Goal: Task Accomplishment & Management: Manage account settings

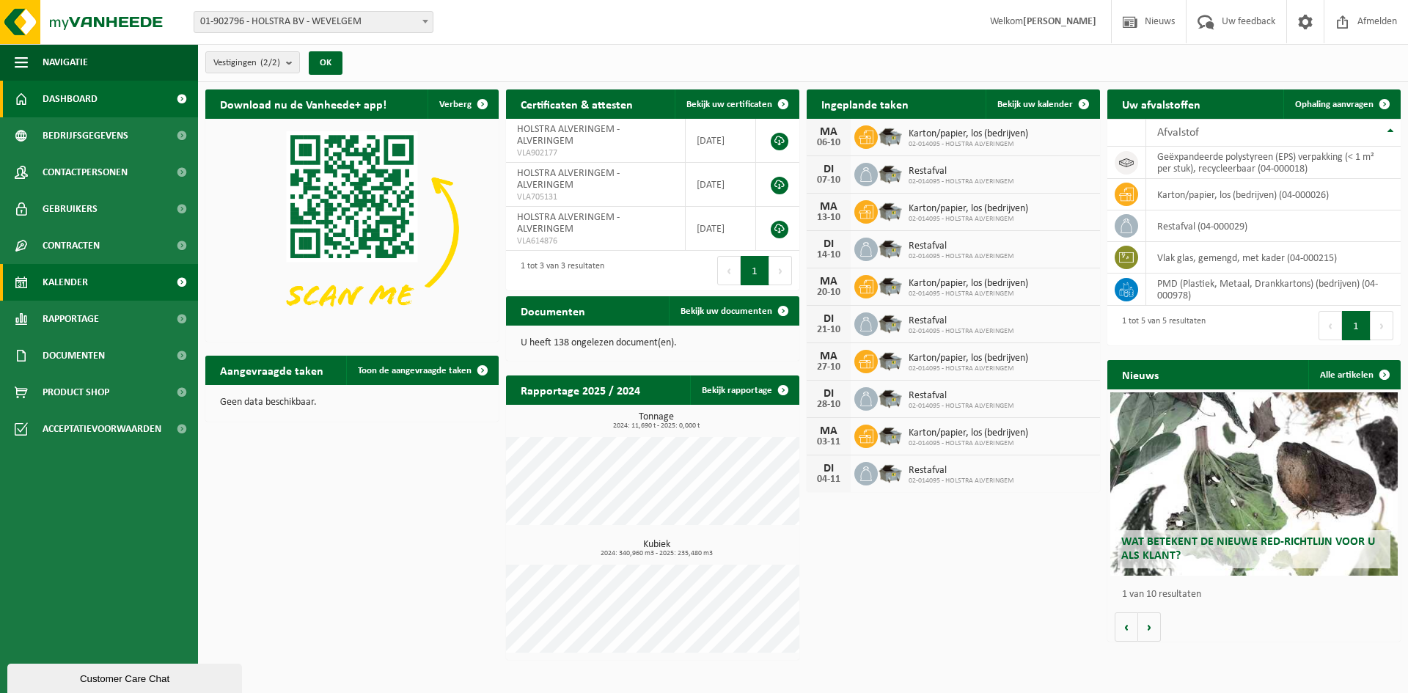
click at [78, 285] on span "Kalender" at bounding box center [65, 282] width 45 height 37
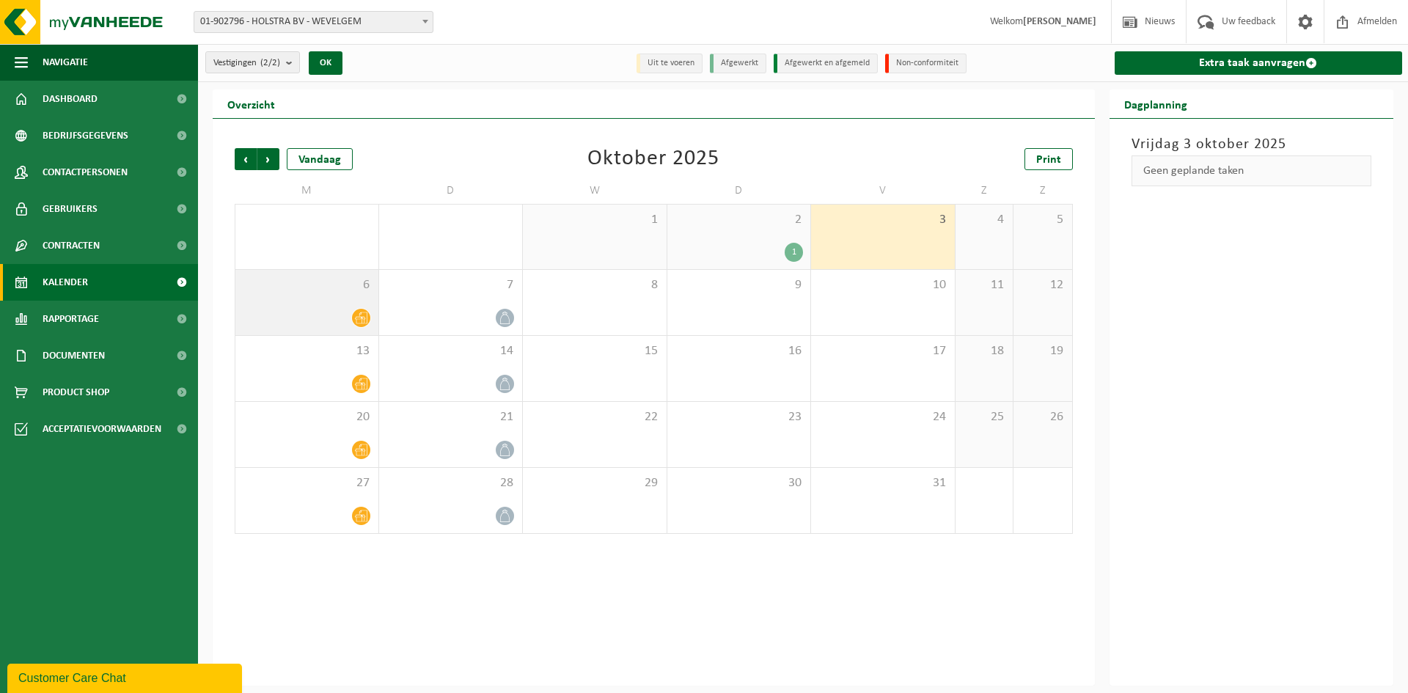
click at [358, 318] on icon at bounding box center [361, 318] width 12 height 12
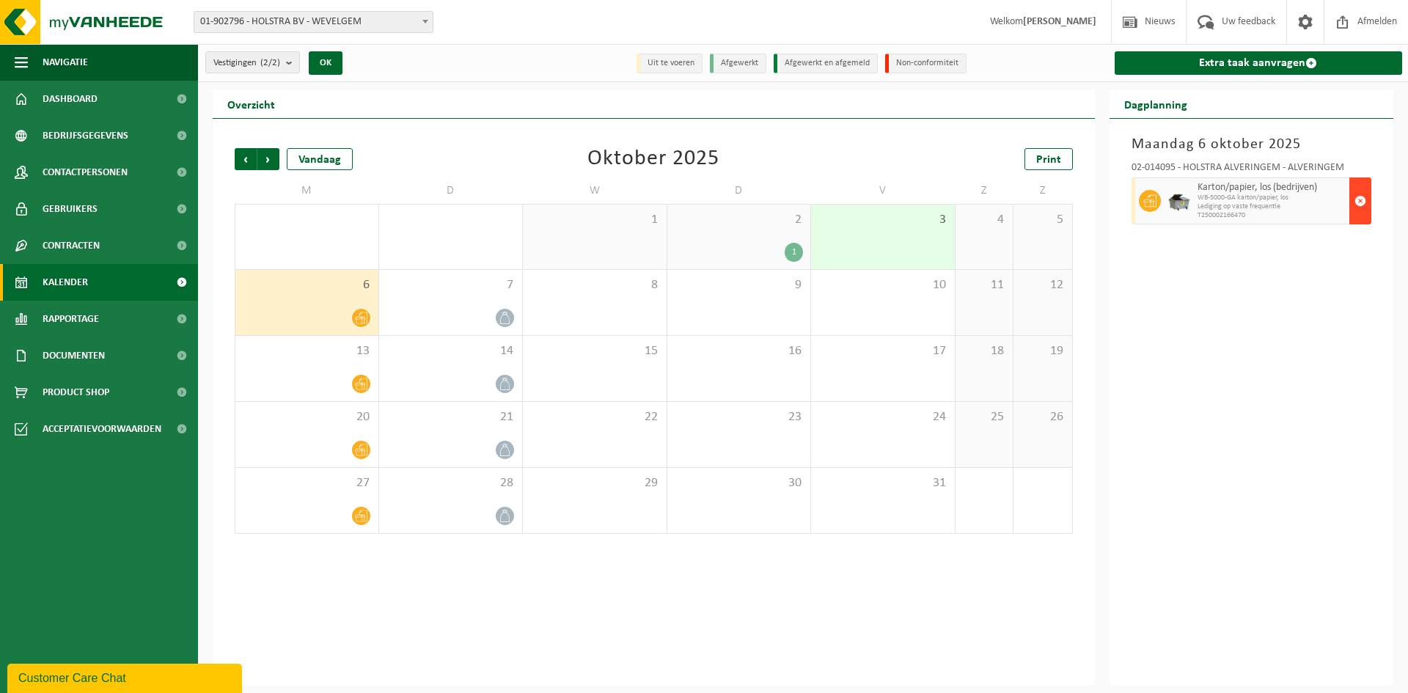
click at [1361, 205] on span "button" at bounding box center [1361, 200] width 12 height 29
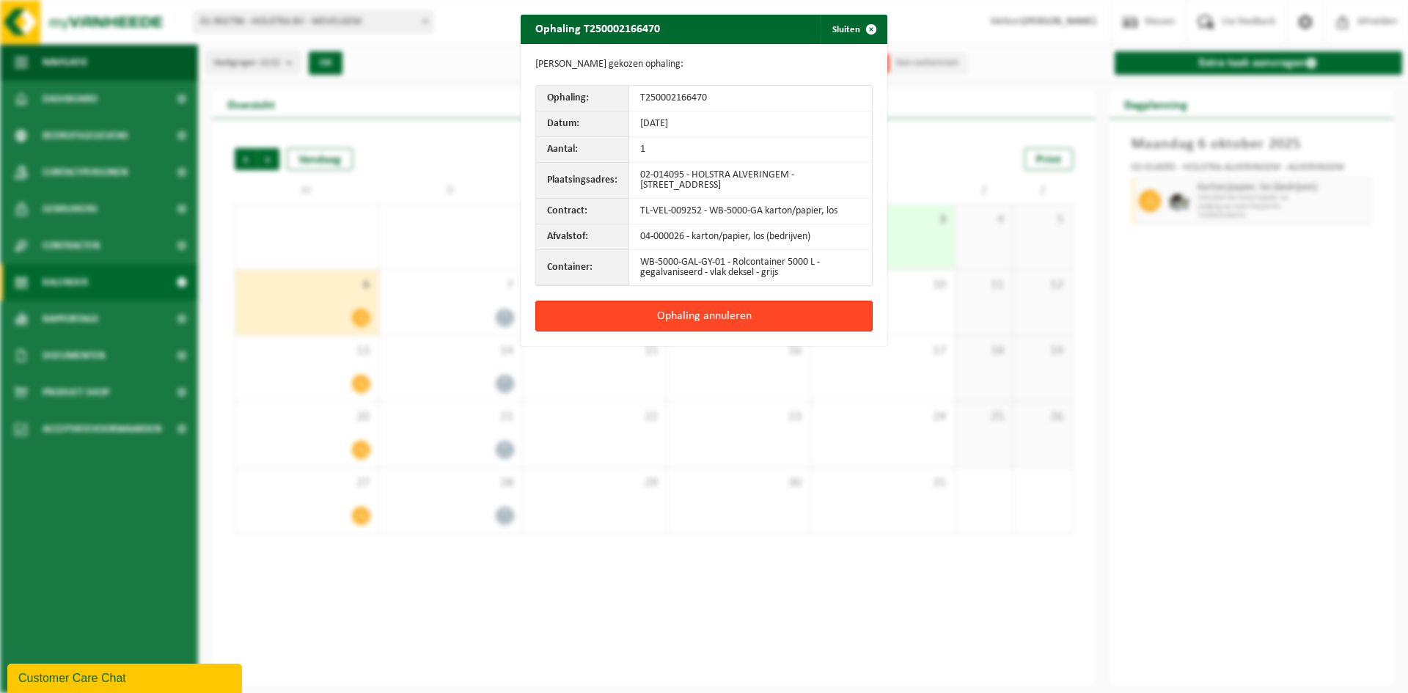
click at [631, 318] on button "Ophaling annuleren" at bounding box center [703, 316] width 337 height 31
